Goal: Task Accomplishment & Management: Manage account settings

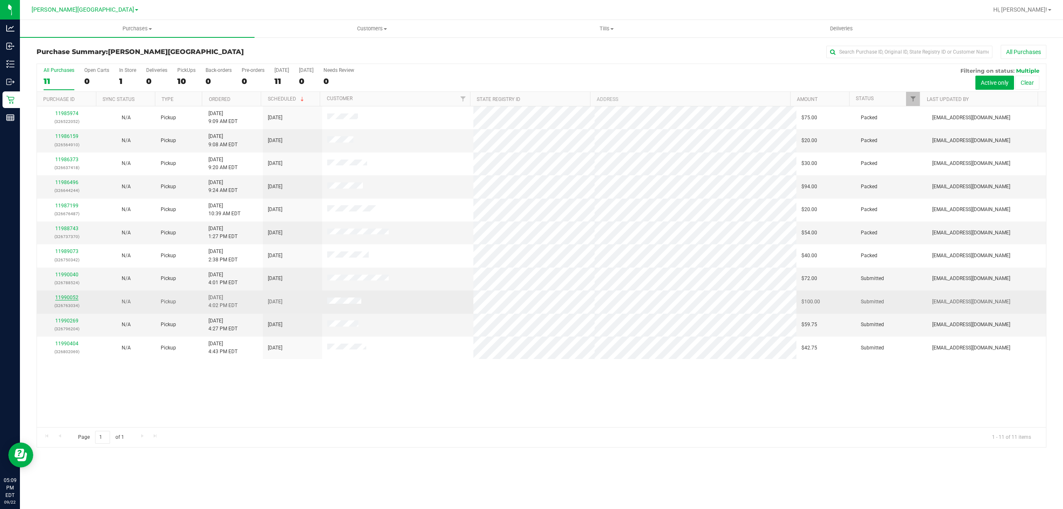
click at [65, 297] on link "11990052" at bounding box center [66, 298] width 23 height 6
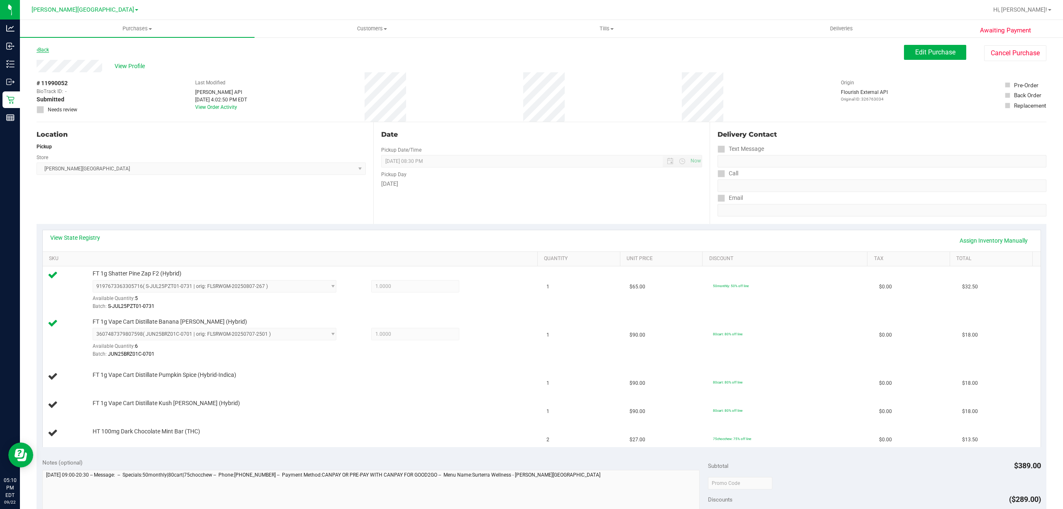
click at [37, 47] on icon at bounding box center [38, 49] width 2 height 5
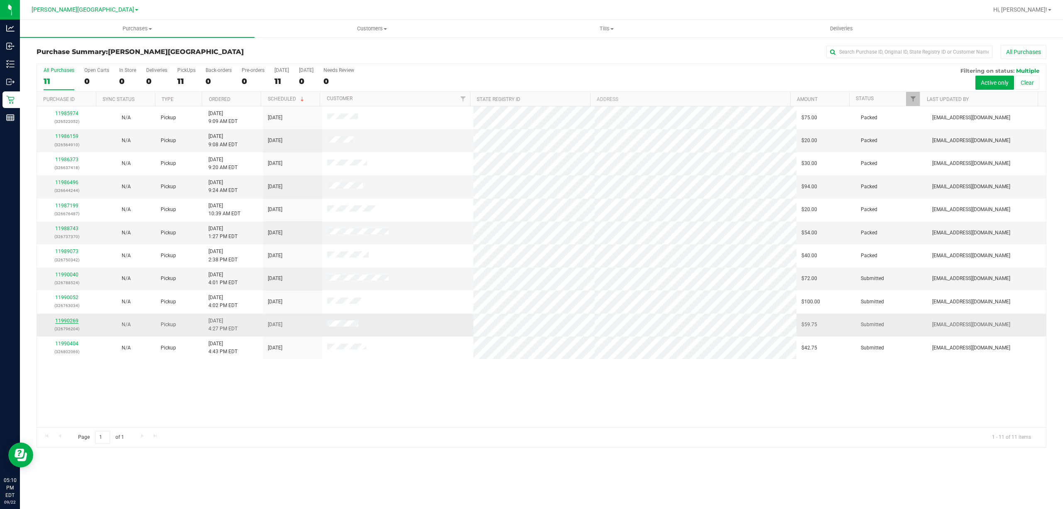
click at [74, 320] on link "11990269" at bounding box center [66, 321] width 23 height 6
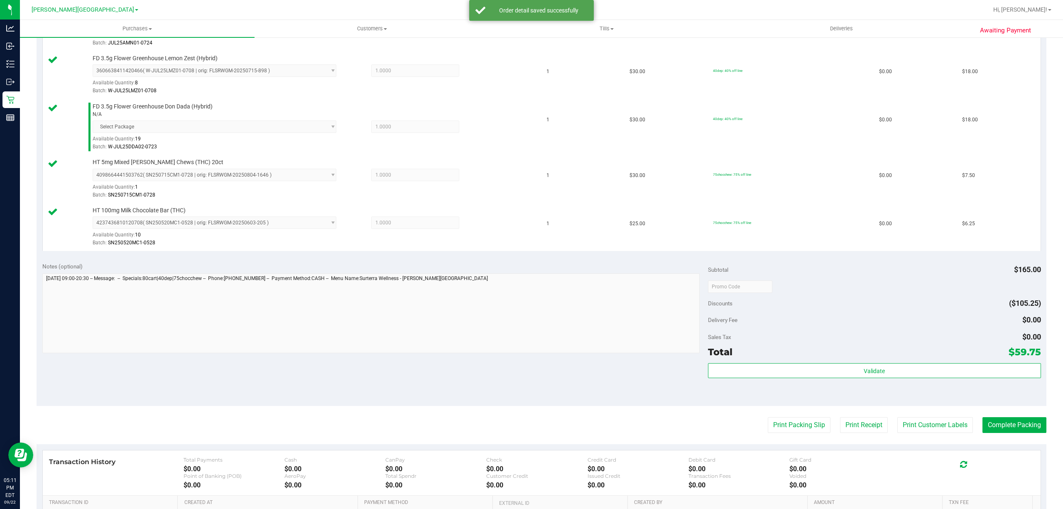
scroll to position [318, 0]
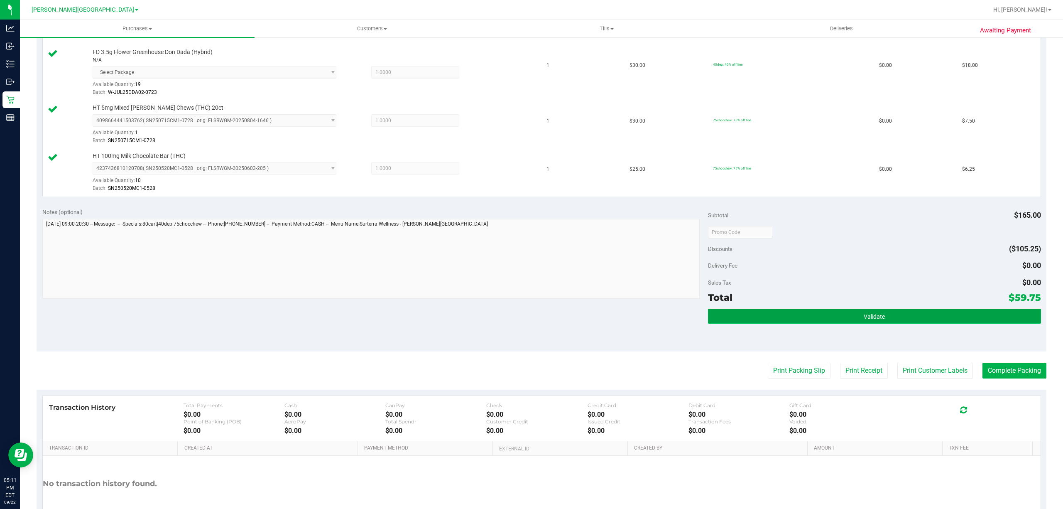
click at [790, 322] on button "Validate" at bounding box center [874, 316] width 333 height 15
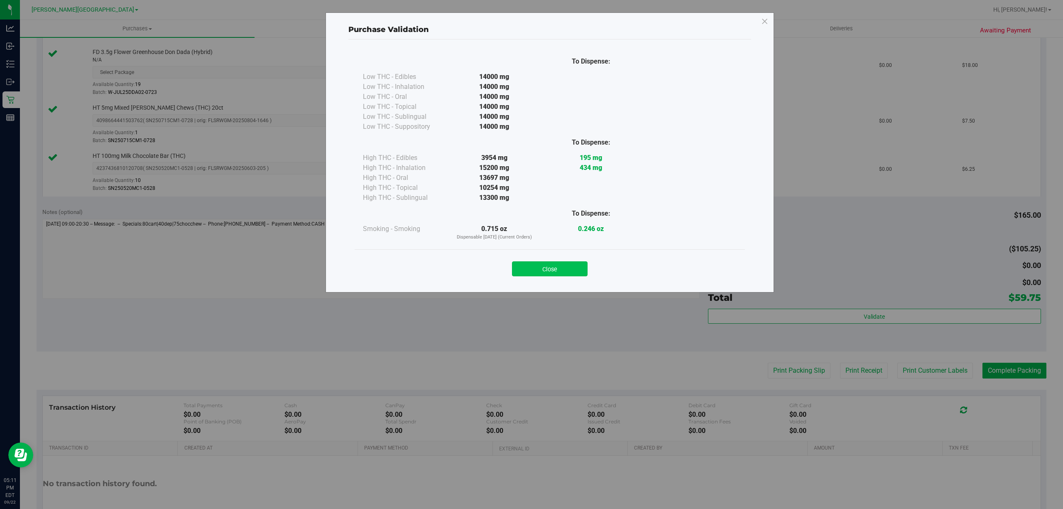
click at [557, 273] on button "Close" at bounding box center [550, 268] width 76 height 15
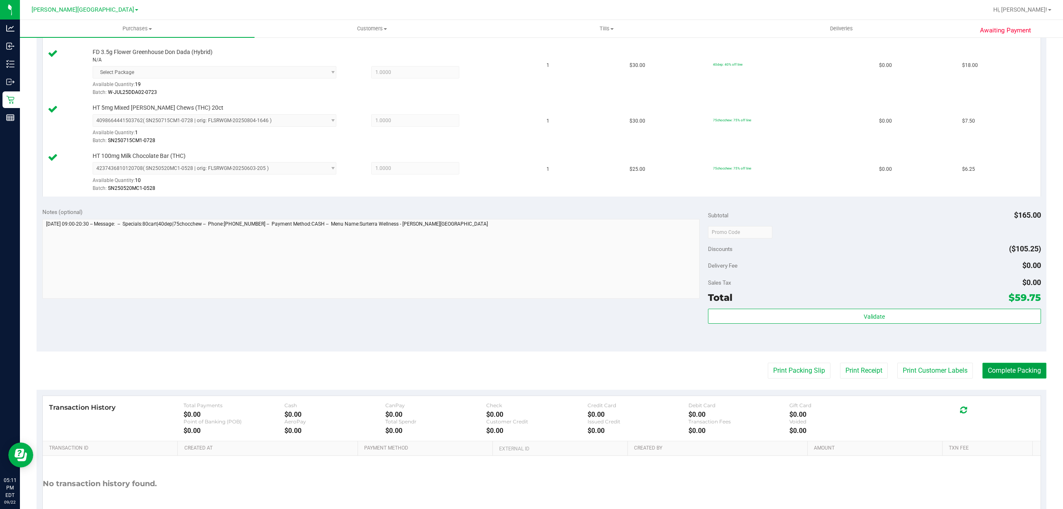
click at [988, 373] on button "Complete Packing" at bounding box center [1015, 371] width 64 height 16
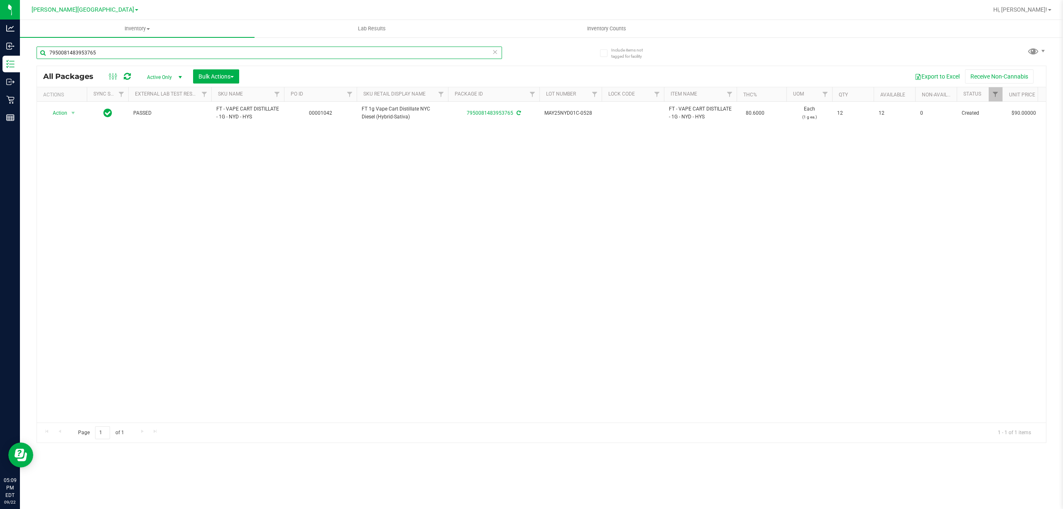
drag, startPoint x: 97, startPoint y: 55, endPoint x: 20, endPoint y: 52, distance: 77.3
click at [20, 52] on div "Include items not tagged for facility 7950081483953765 All Packages Active Only…" at bounding box center [542, 163] width 1044 height 253
drag, startPoint x: 106, startPoint y: 48, endPoint x: 37, endPoint y: 57, distance: 69.6
click at [39, 56] on input "4078904655020175" at bounding box center [270, 53] width 466 height 12
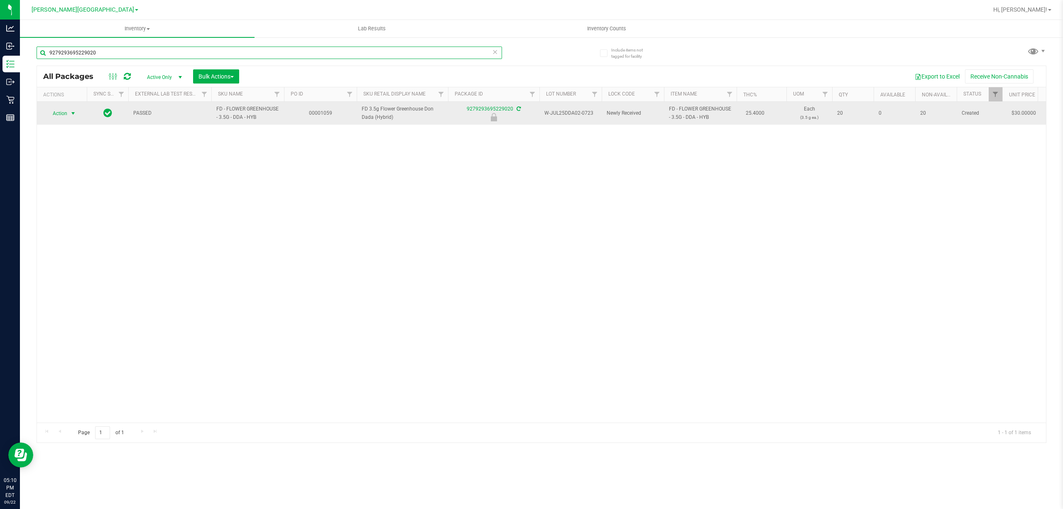
type input "9279293695229020"
click at [67, 113] on span "Action" at bounding box center [56, 114] width 22 height 12
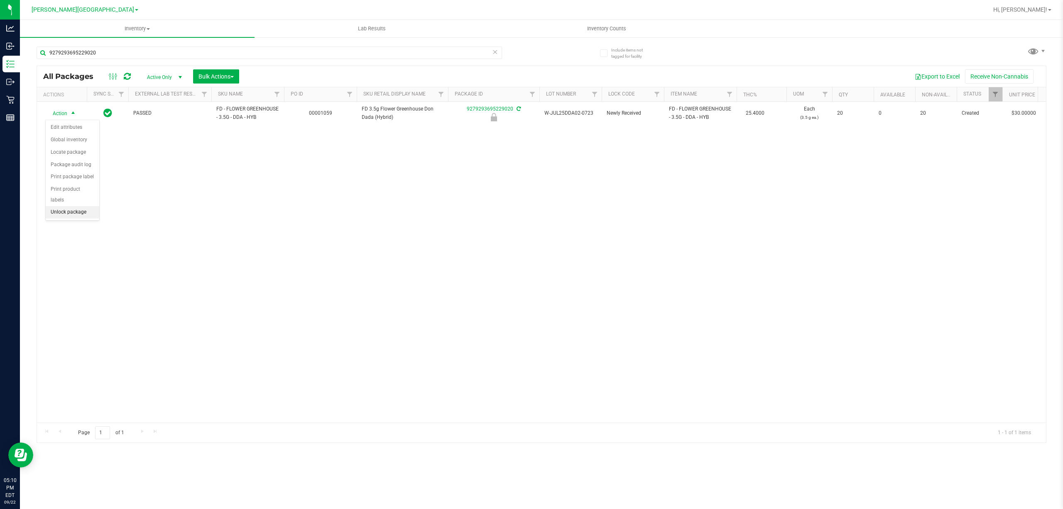
click at [72, 214] on li "Unlock package" at bounding box center [73, 212] width 54 height 12
